Goal: Find specific page/section: Find specific page/section

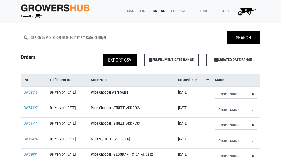
click at [160, 10] on link "Orders" at bounding box center [158, 11] width 18 height 10
click at [161, 11] on link "Orders" at bounding box center [158, 11] width 18 height 10
click at [157, 10] on link "Orders" at bounding box center [158, 11] width 18 height 10
click at [156, 10] on link "Orders" at bounding box center [158, 11] width 18 height 10
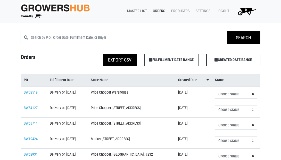
click at [134, 12] on link "Master List" at bounding box center [136, 11] width 26 height 10
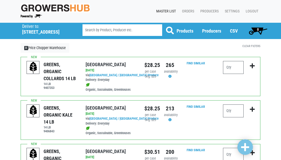
scroll to position [1, 0]
